Goal: Navigation & Orientation: Find specific page/section

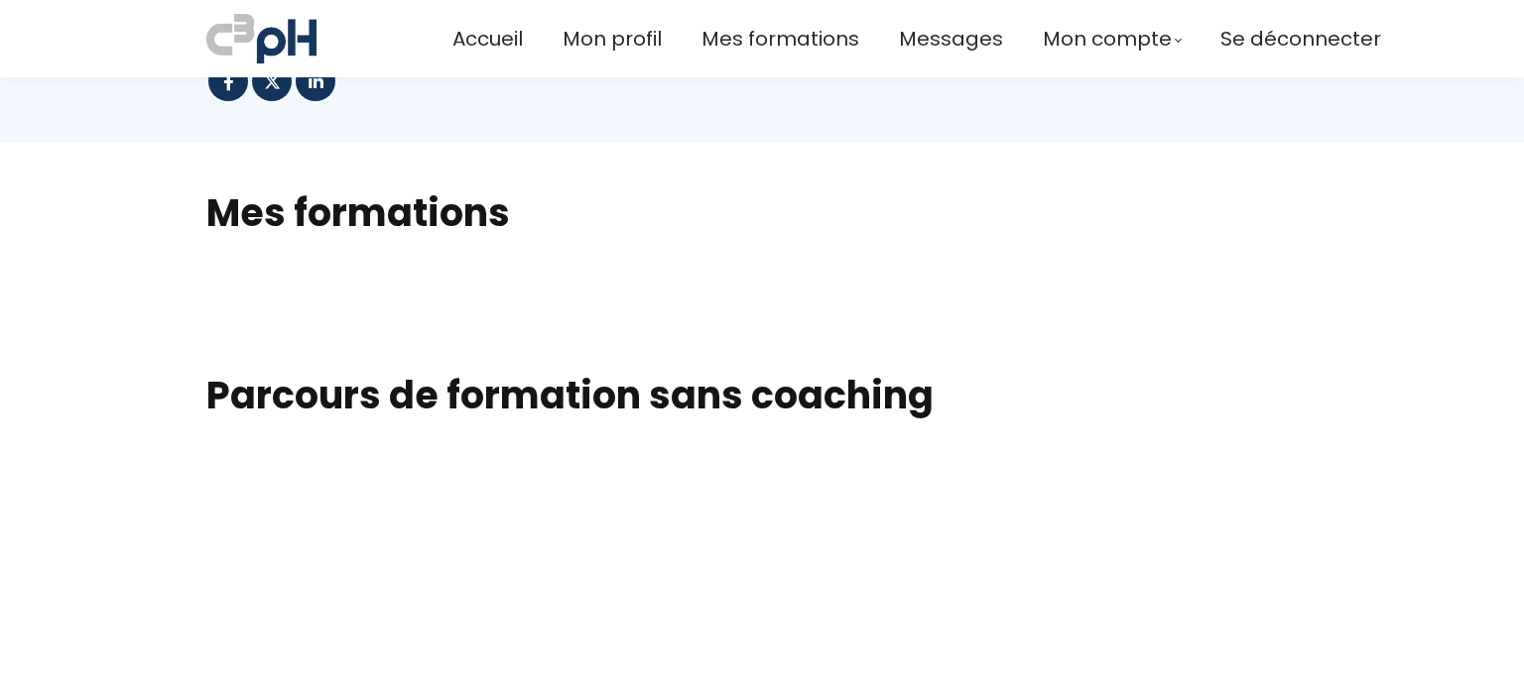
scroll to position [397, 0]
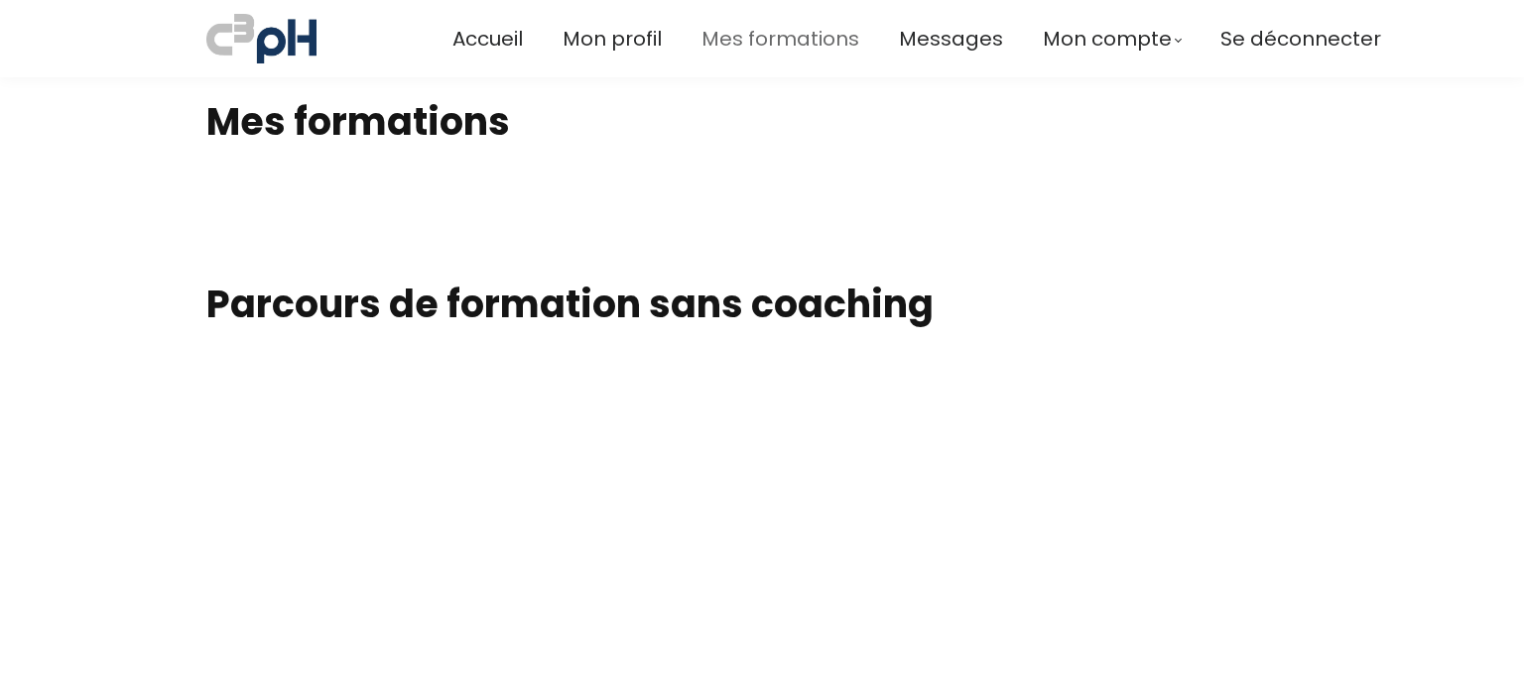
click at [754, 39] on span "Mes formations" at bounding box center [780, 39] width 158 height 33
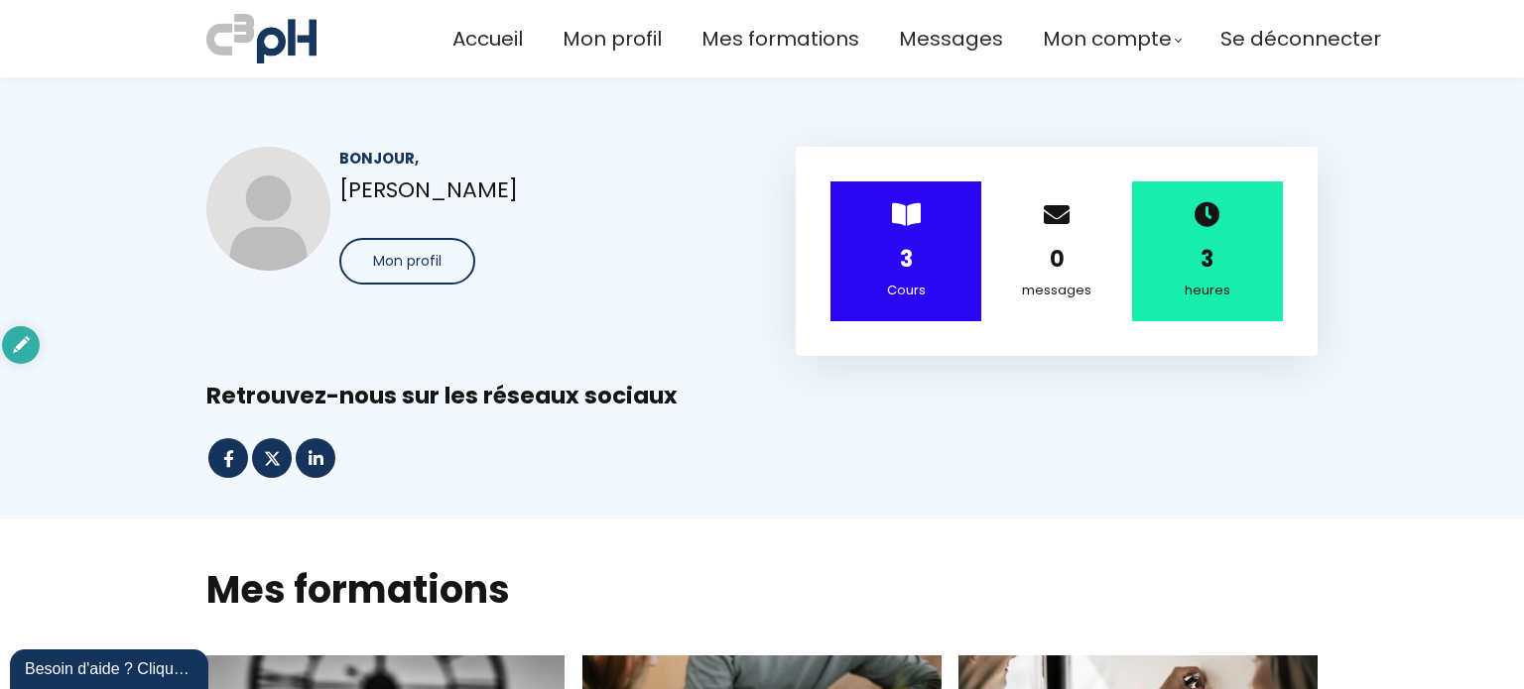
click at [411, 249] on button "Mon profil" at bounding box center [407, 261] width 136 height 47
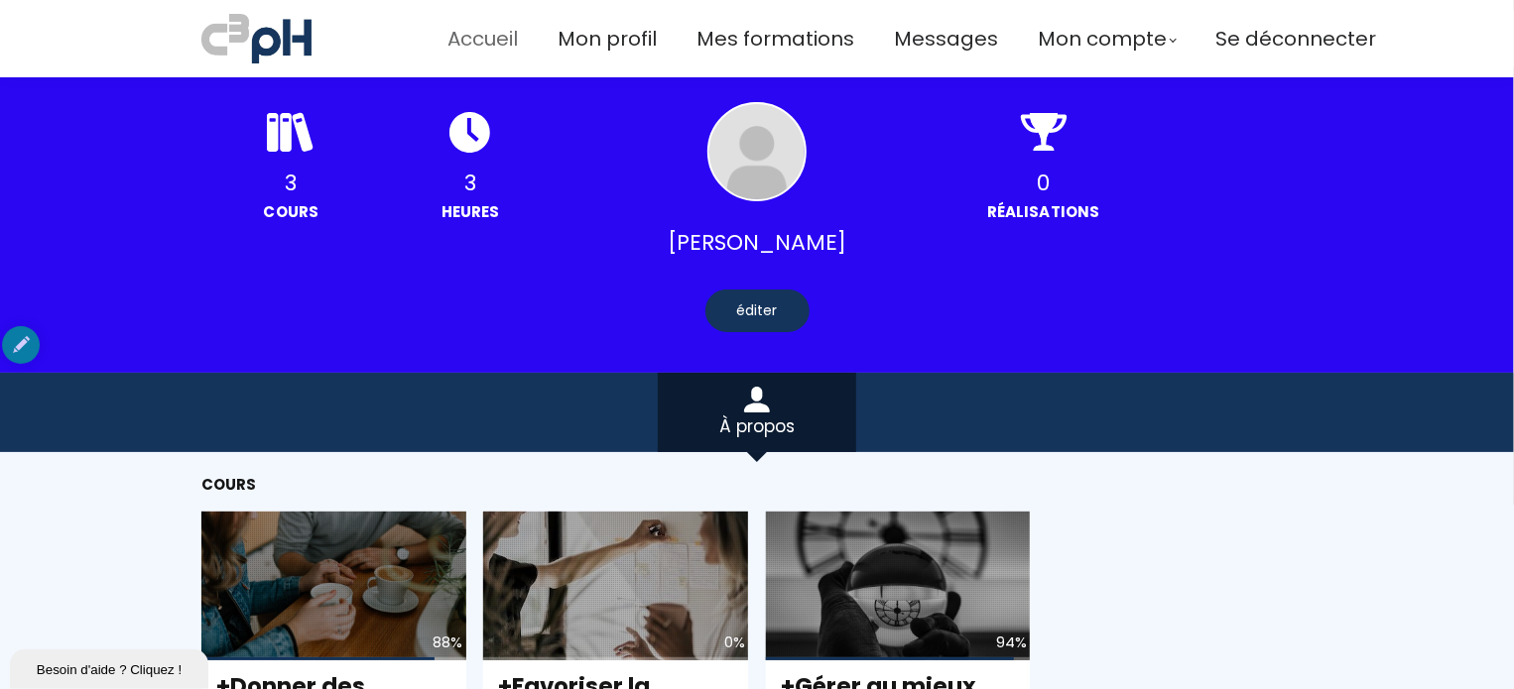
click at [466, 37] on span "Accueil" at bounding box center [482, 39] width 70 height 33
